Goal: Transaction & Acquisition: Purchase product/service

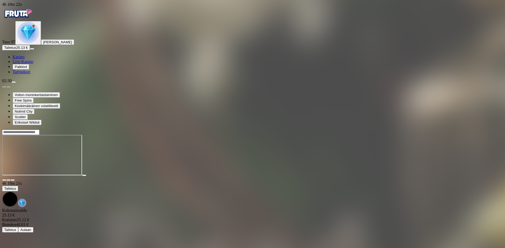
click at [30, 50] on button "Talletus 25.13 €" at bounding box center [16, 48] width 28 height 6
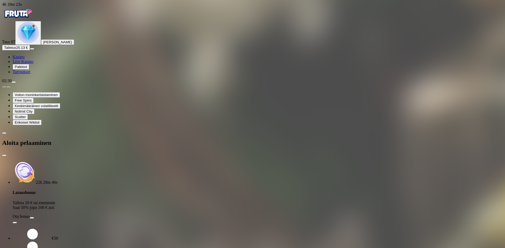
drag, startPoint x: 107, startPoint y: 39, endPoint x: 101, endPoint y: 39, distance: 6.1
click at [101, 201] on p "Talleta 20 € tai enemmän Saat 50% jopa 100 € asti" at bounding box center [258, 205] width 490 height 9
drag, startPoint x: 92, startPoint y: 104, endPoint x: 45, endPoint y: 93, distance: 48.3
click at [48, 95] on div "4h 18m 23s Taso 97 [PERSON_NAME] 25.13 € Kasino Live Kasino Palkkiot Tarjoukset…" at bounding box center [252, 144] width 500 height 285
type input "**"
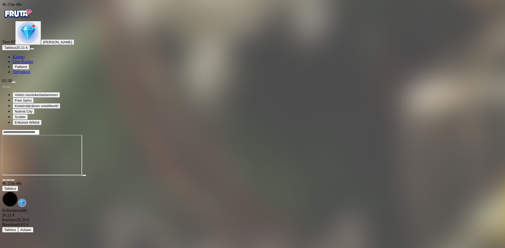
click at [16, 50] on span "Talletus" at bounding box center [10, 48] width 12 height 4
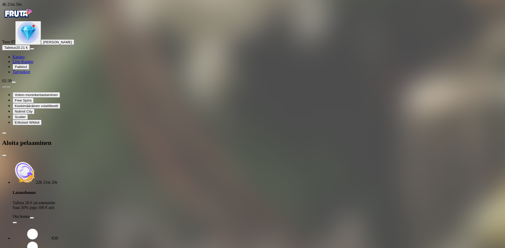
drag, startPoint x: 109, startPoint y: 109, endPoint x: 43, endPoint y: 100, distance: 65.8
click at [42, 101] on div "4h 25m 50s Taso 97 [PERSON_NAME] 20.21 € Kasino Live Kasino Palkkiot Tarjoukset…" at bounding box center [252, 144] width 500 height 285
type input "**"
drag, startPoint x: 120, startPoint y: 129, endPoint x: 121, endPoint y: 124, distance: 4.4
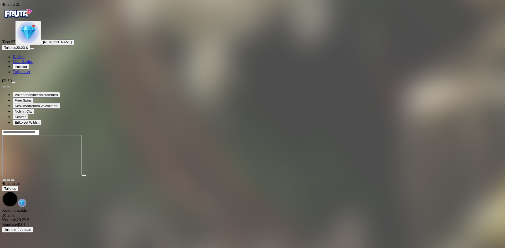
click at [55, 83] on div "02:50" at bounding box center [252, 81] width 500 height 5
click at [14, 82] on span "menu icon" at bounding box center [14, 82] width 0 height 0
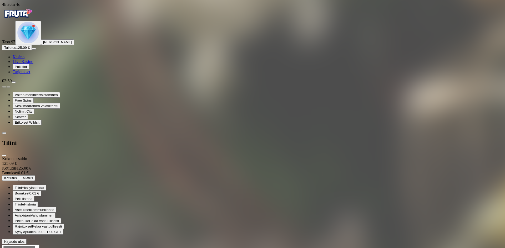
click at [17, 176] on span "Kotiutus" at bounding box center [10, 178] width 13 height 4
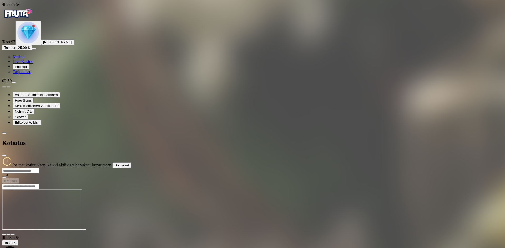
click at [39, 168] on input "number" at bounding box center [20, 170] width 37 height 5
type input "***"
click at [19, 178] on button "Kotiutus" at bounding box center [10, 181] width 17 height 6
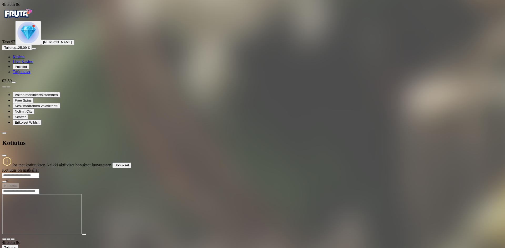
click at [4, 156] on span "close icon" at bounding box center [4, 156] width 0 height 0
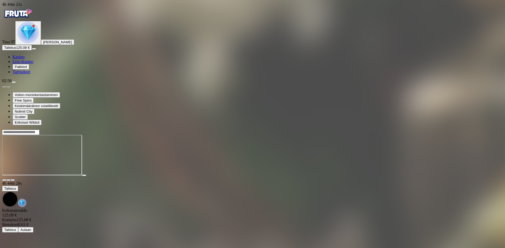
click at [24, 43] on img "Primary" at bounding box center [28, 33] width 22 height 22
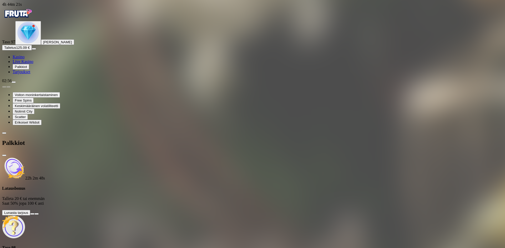
scroll to position [36, 0]
click at [37, 214] on span "info icon" at bounding box center [37, 214] width 0 height 0
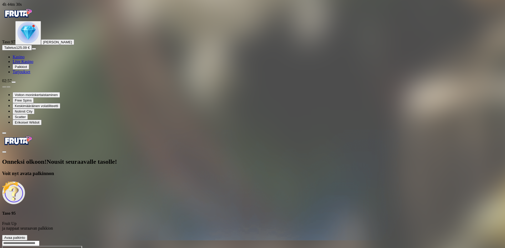
click at [25, 236] on span "Avaa palkinto" at bounding box center [14, 238] width 21 height 4
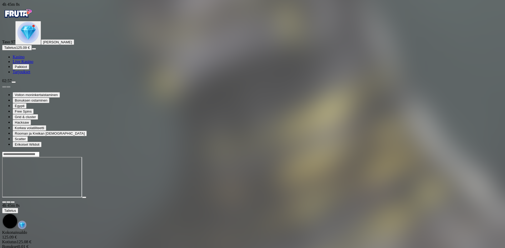
click at [28, 43] on img "Primary" at bounding box center [28, 33] width 22 height 22
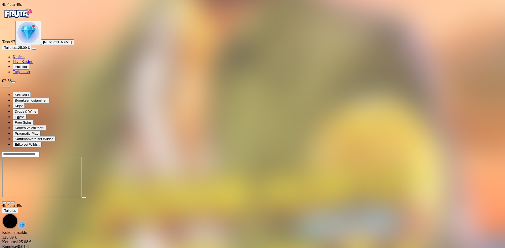
click at [23, 43] on img "Primary" at bounding box center [28, 33] width 22 height 22
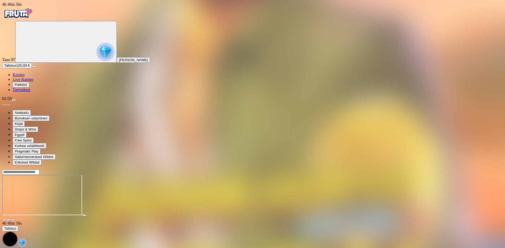
click at [96, 55] on img "Primary" at bounding box center [105, 52] width 18 height 18
